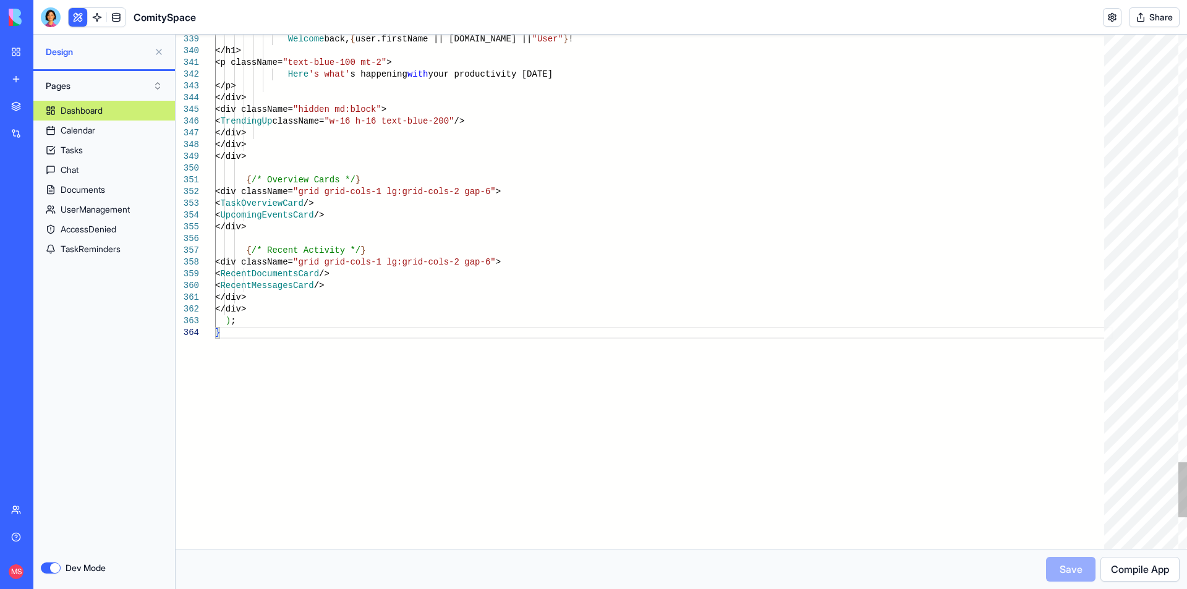
click at [1073, 572] on div "Save Compile App" at bounding box center [681, 569] width 997 height 25
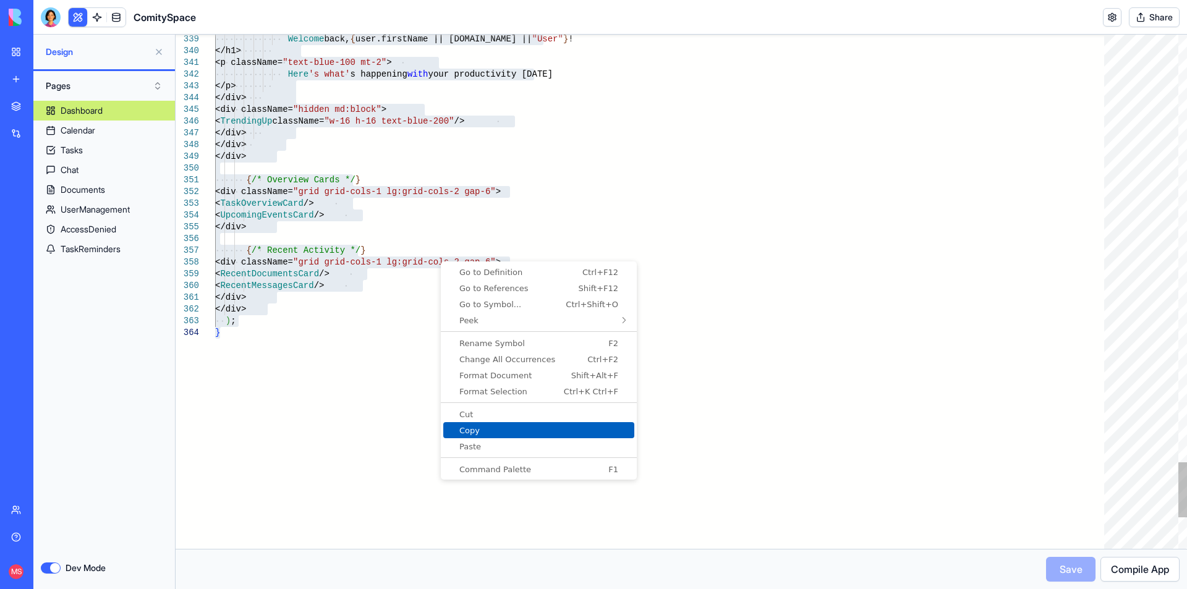
click at [499, 433] on span "Copy" at bounding box center [538, 431] width 191 height 8
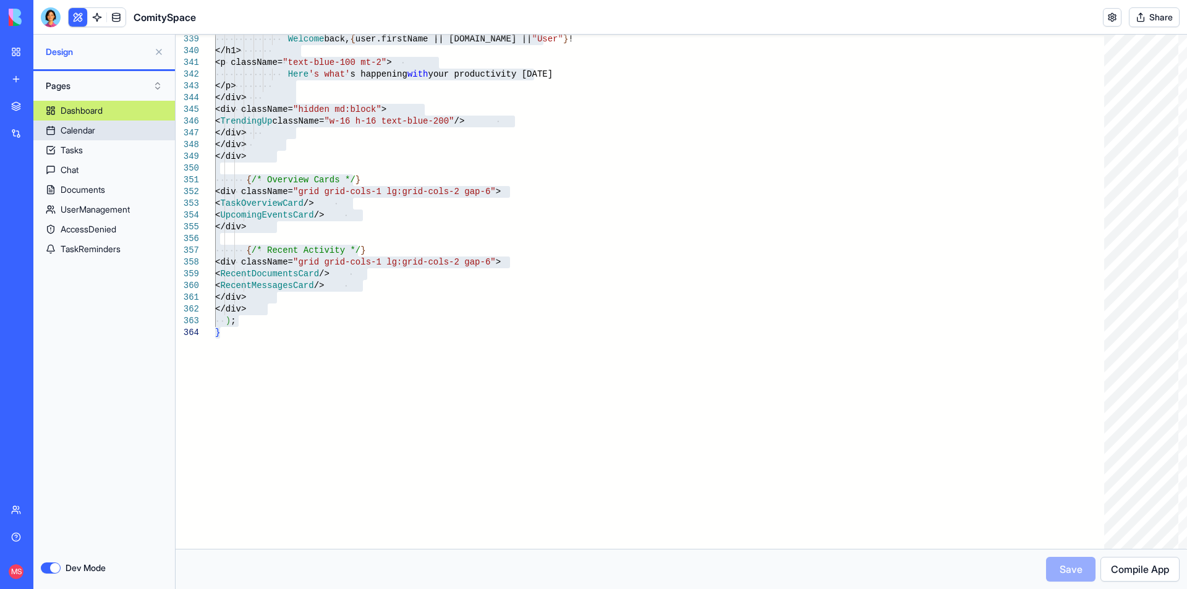
click at [99, 135] on link "Calendar" at bounding box center [104, 131] width 142 height 20
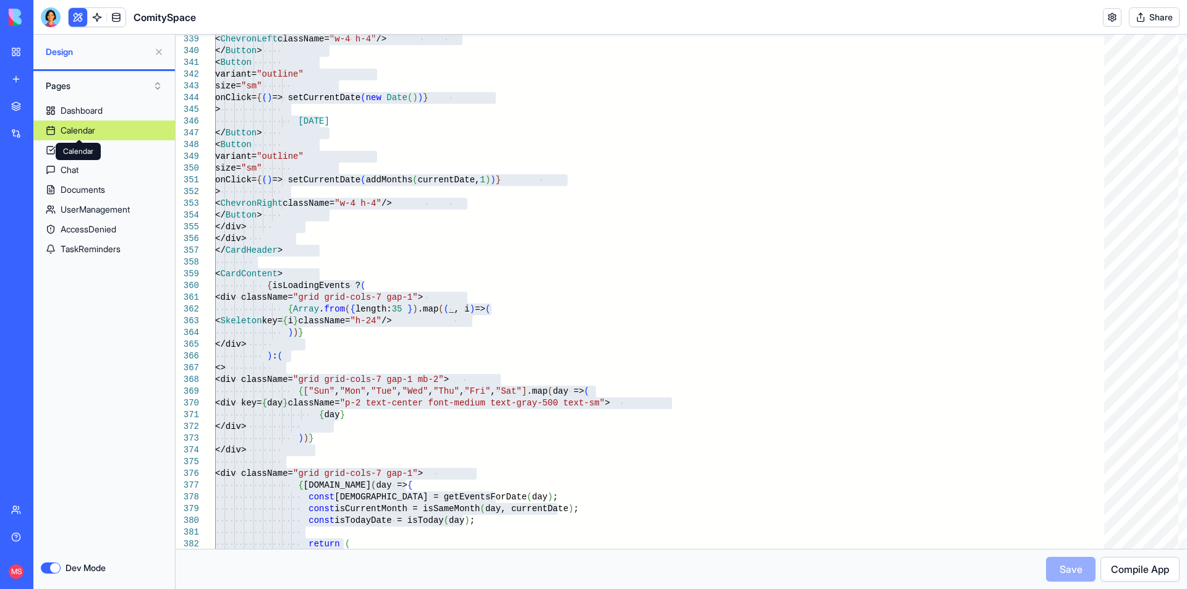
click at [90, 130] on div "Calendar" at bounding box center [78, 130] width 35 height 12
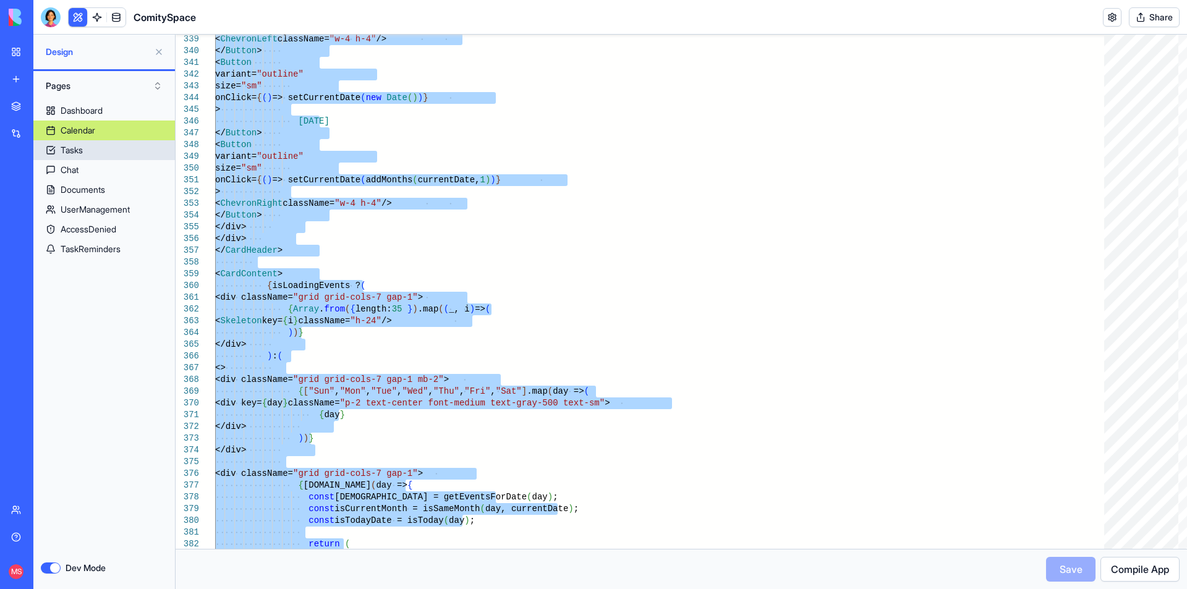
click at [89, 151] on link "Tasks" at bounding box center [104, 150] width 142 height 20
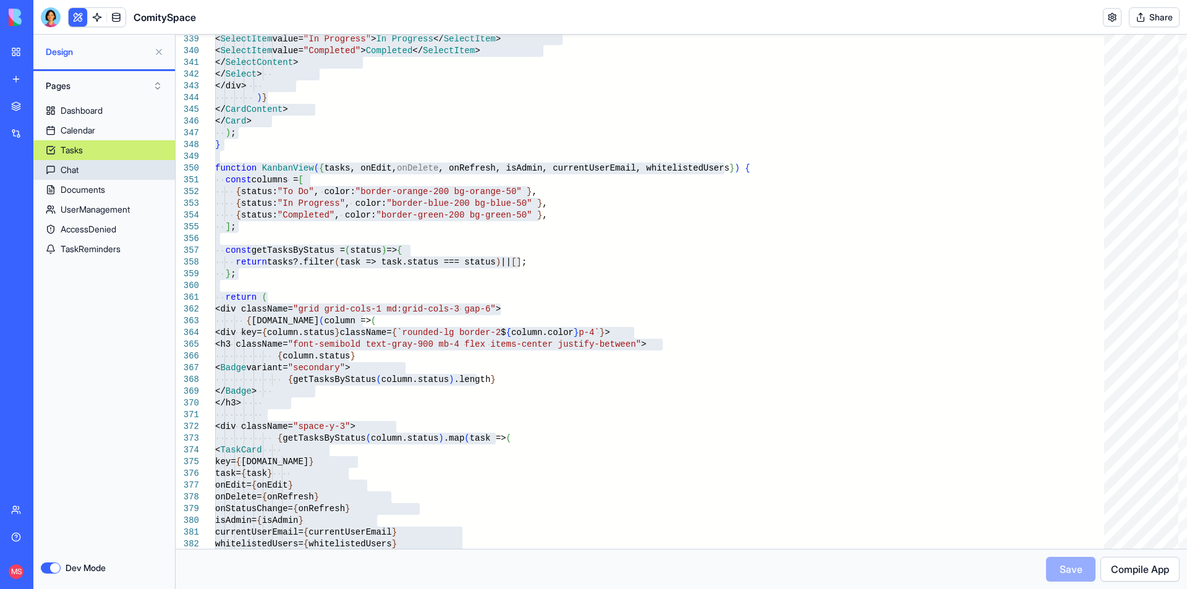
click at [91, 172] on link "Chat" at bounding box center [104, 170] width 142 height 20
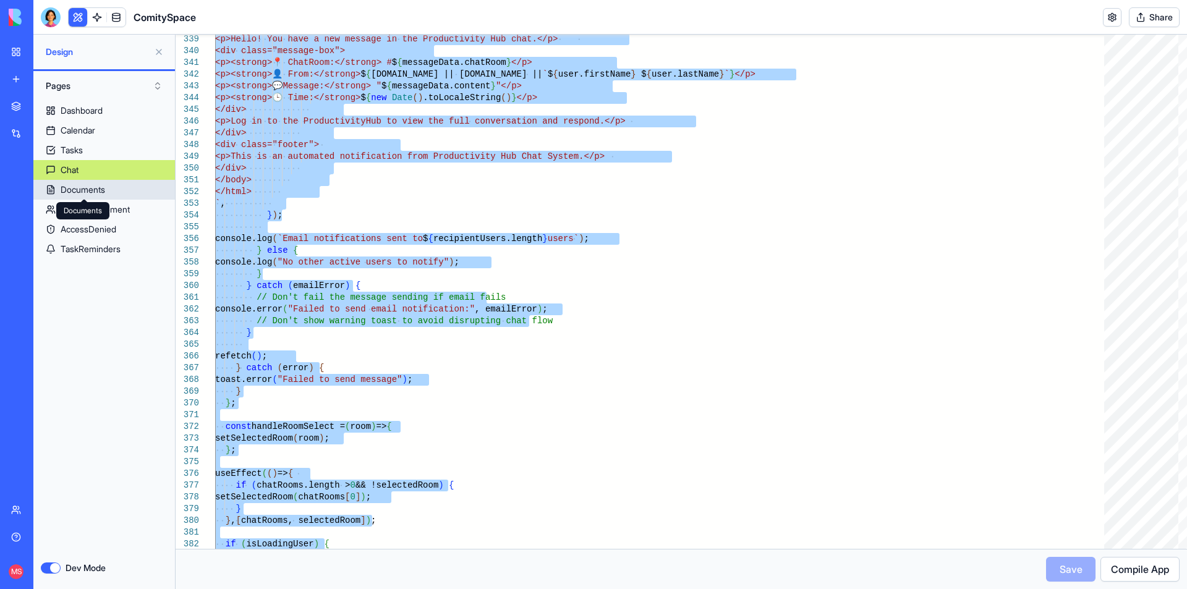
click at [105, 189] on div "Documents" at bounding box center [83, 190] width 45 height 12
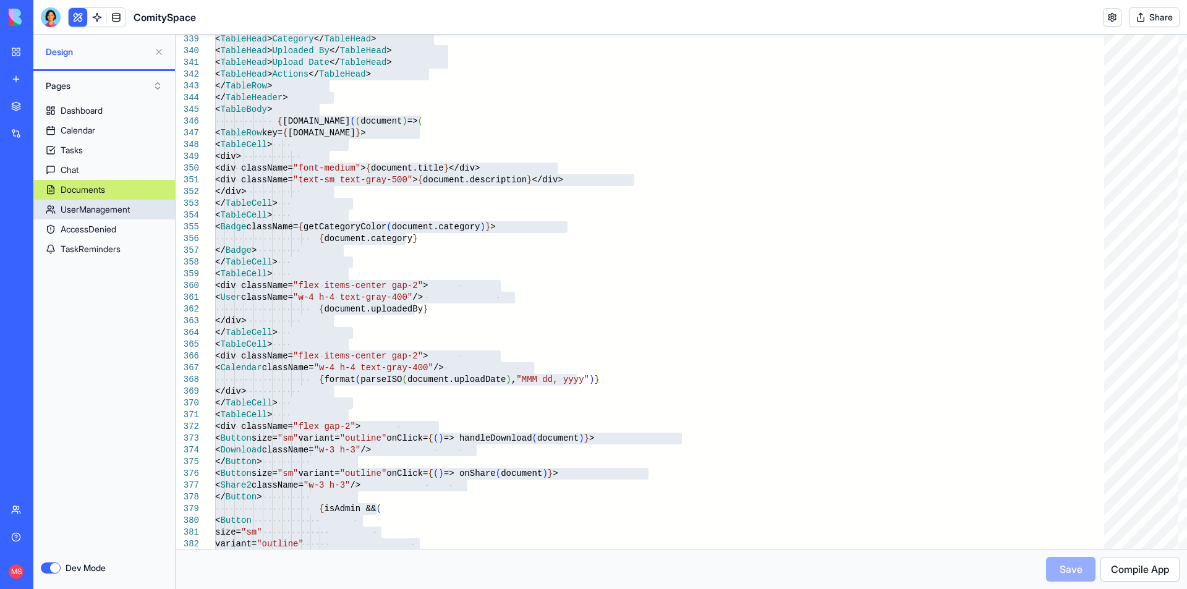
click at [117, 206] on div "UserManagement" at bounding box center [95, 209] width 69 height 12
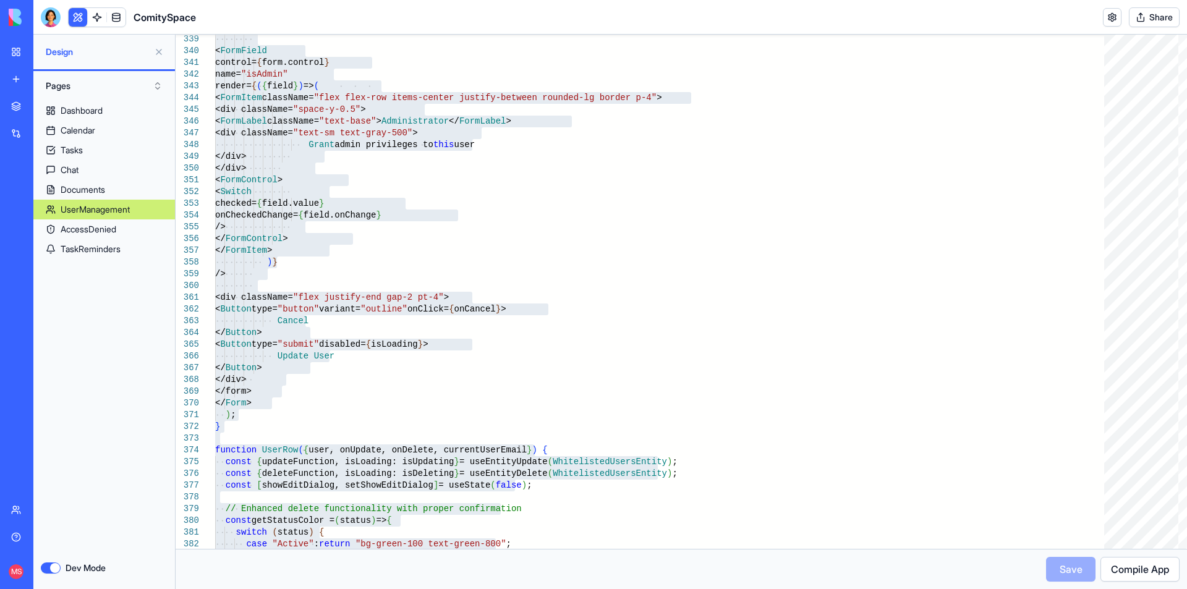
click at [121, 257] on link "TaskReminders" at bounding box center [104, 249] width 142 height 20
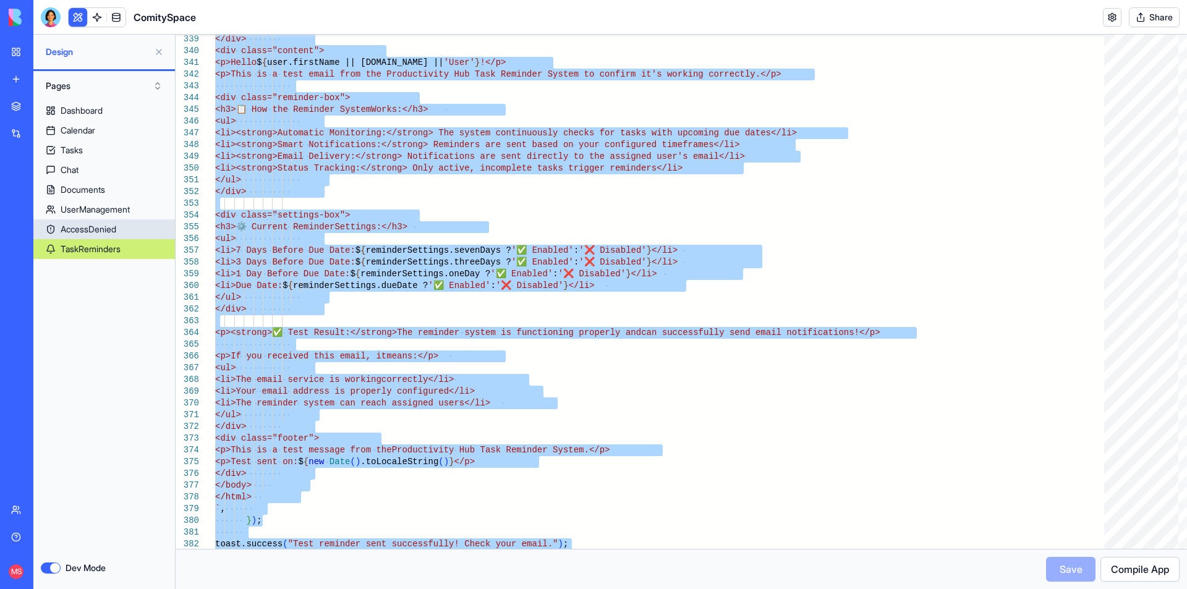
click at [122, 226] on link "AccessDenied" at bounding box center [104, 229] width 142 height 20
type textarea "*"
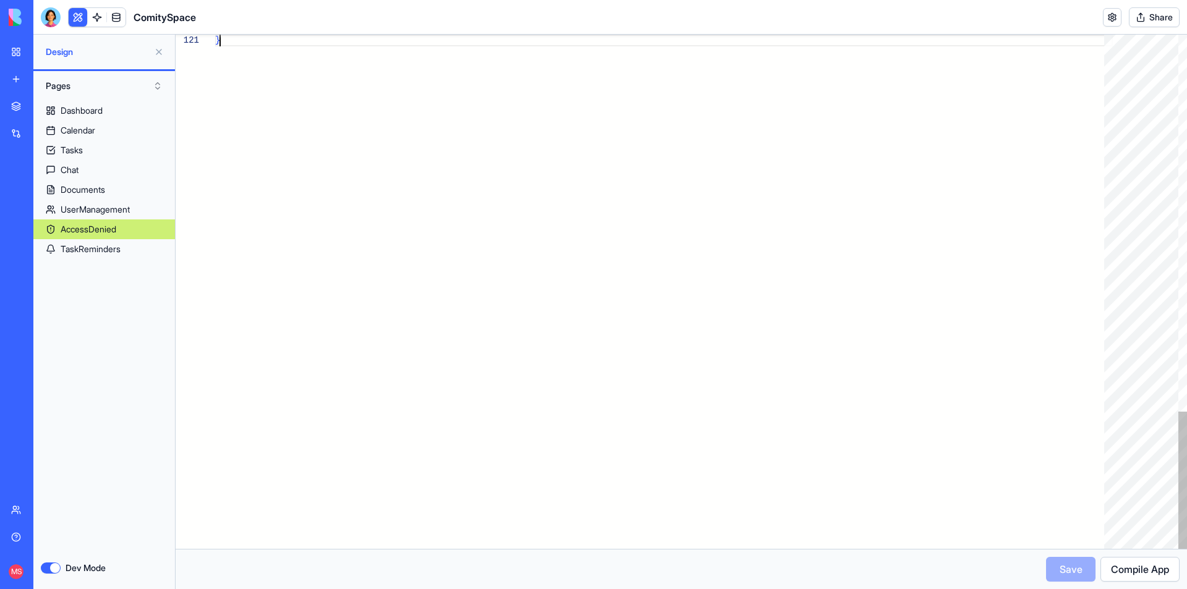
scroll to position [0, 4]
